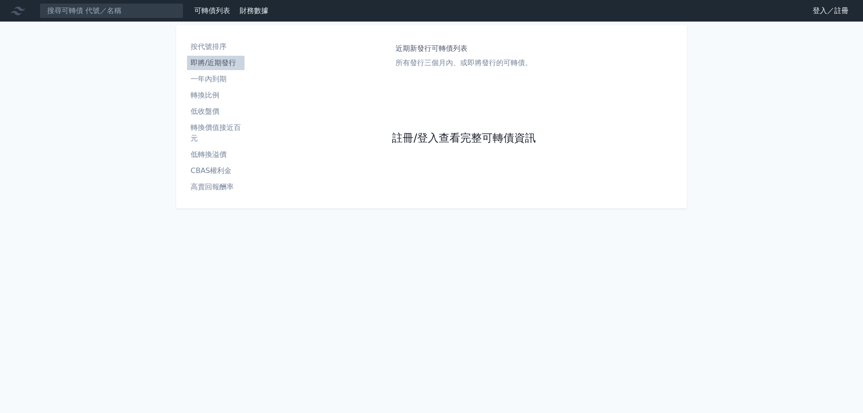
click at [493, 141] on link "註冊/登入查看完整可轉債資訊" at bounding box center [464, 138] width 144 height 14
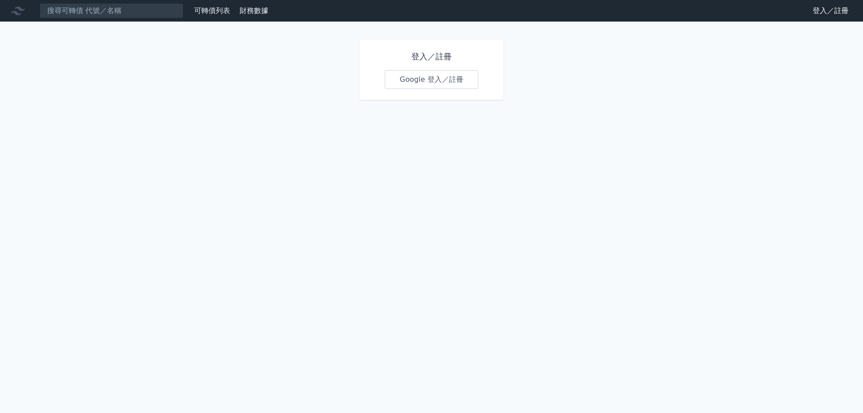
click at [416, 68] on div "登入／註冊 Google 登入／註冊" at bounding box center [432, 70] width 144 height 60
click at [418, 76] on link "Google 登入／註冊" at bounding box center [431, 79] width 93 height 19
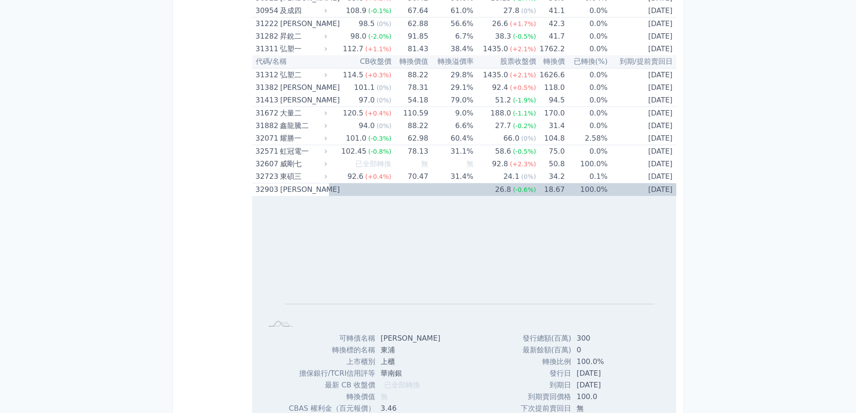
scroll to position [1528, 0]
